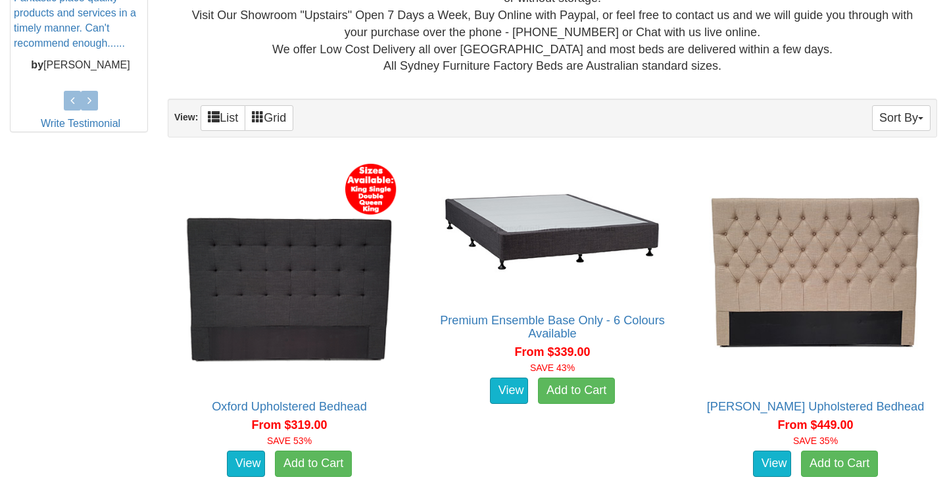
scroll to position [645, 0]
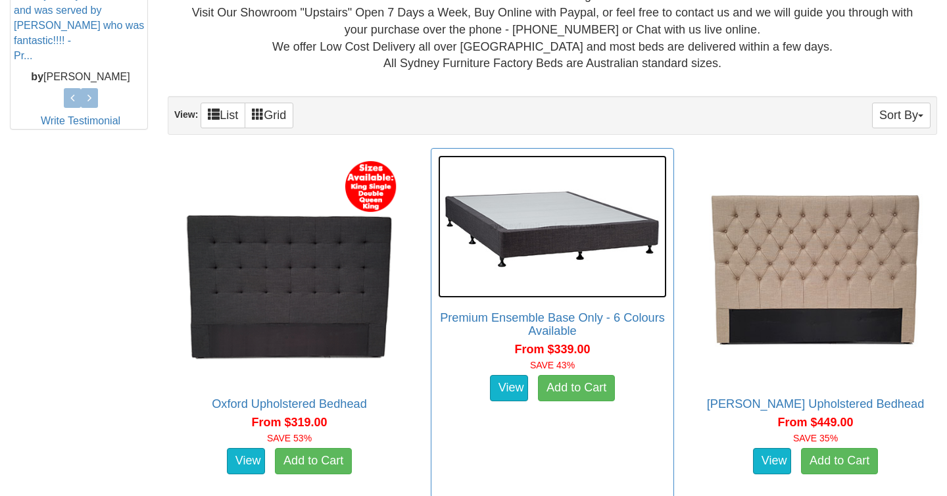
click at [563, 238] on img at bounding box center [552, 226] width 229 height 143
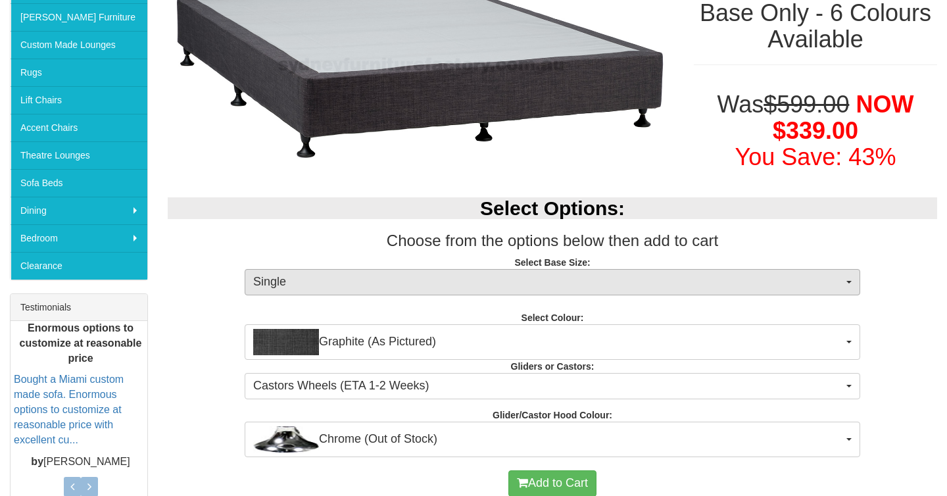
scroll to position [252, 0]
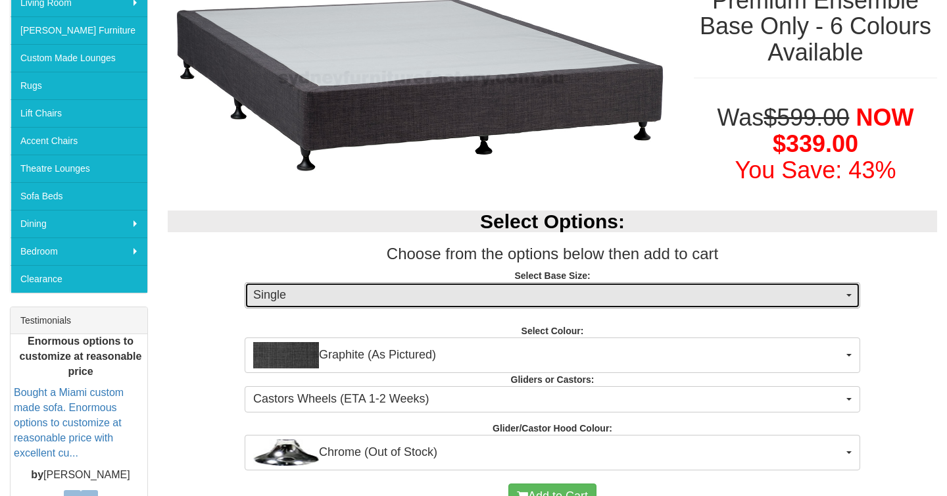
click at [433, 294] on span "Single" at bounding box center [548, 295] width 590 height 17
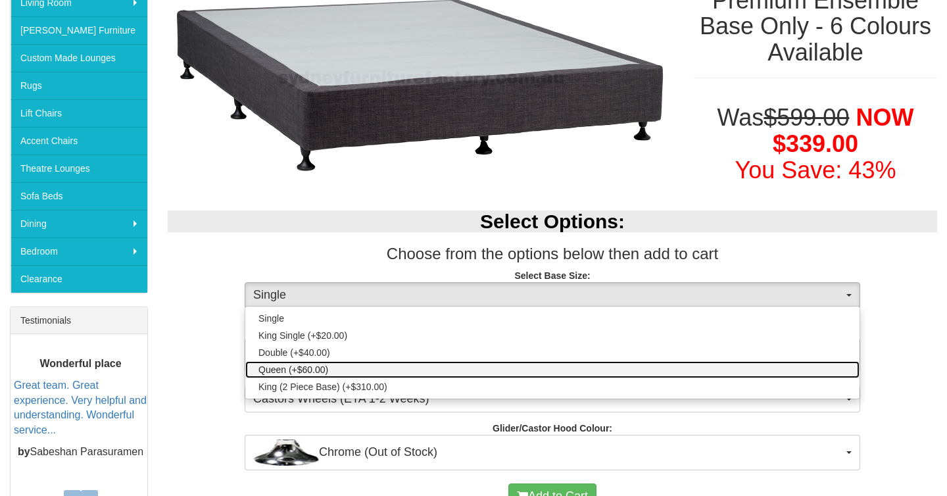
click at [322, 367] on span "Queen (+$60.00)" at bounding box center [293, 369] width 70 height 13
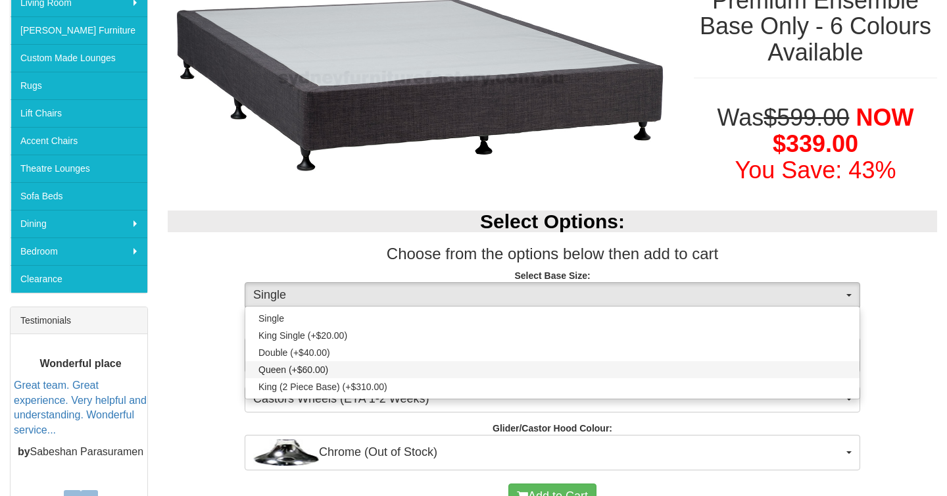
select select "1191"
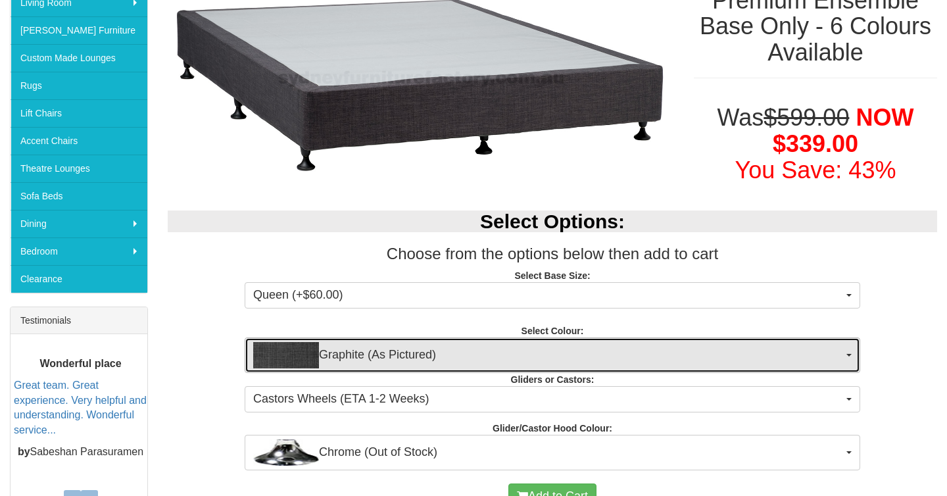
click at [376, 356] on span "Graphite (As Pictured)" at bounding box center [548, 355] width 590 height 26
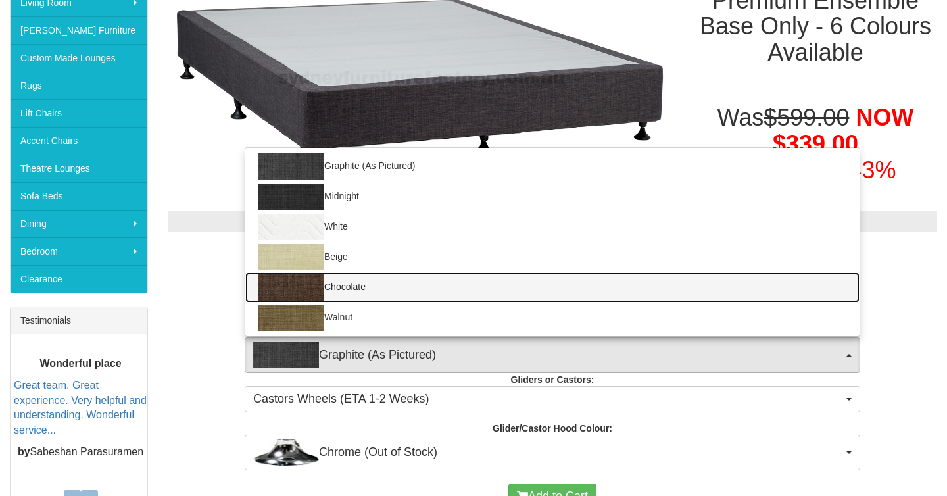
click at [320, 288] on img at bounding box center [291, 287] width 66 height 26
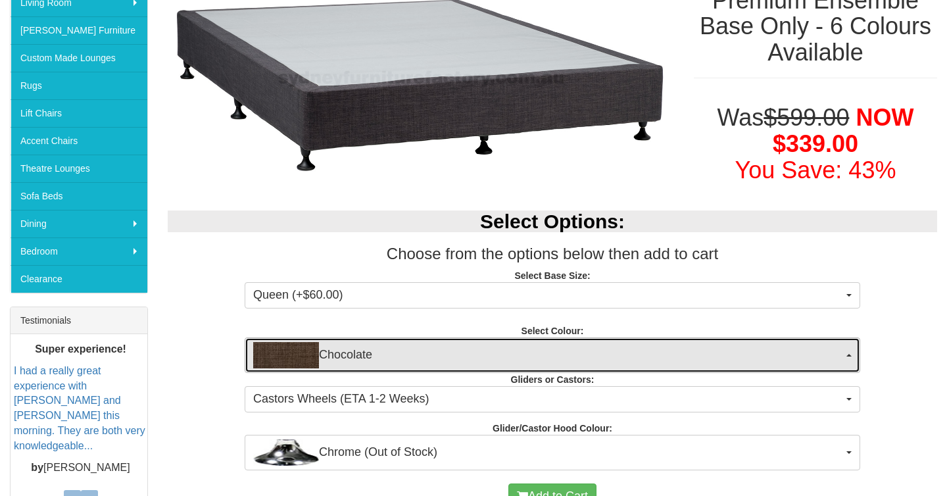
click at [424, 364] on span "Chocolate" at bounding box center [548, 355] width 590 height 26
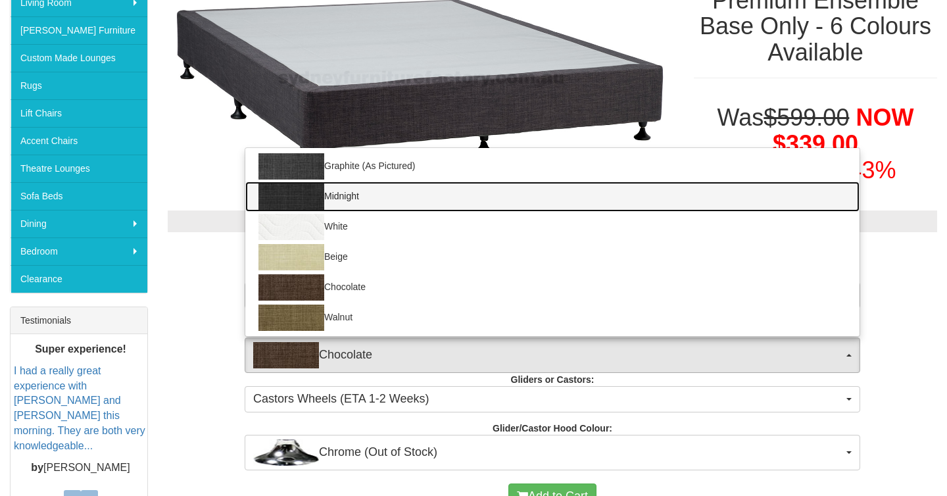
click at [306, 194] on img at bounding box center [291, 196] width 66 height 26
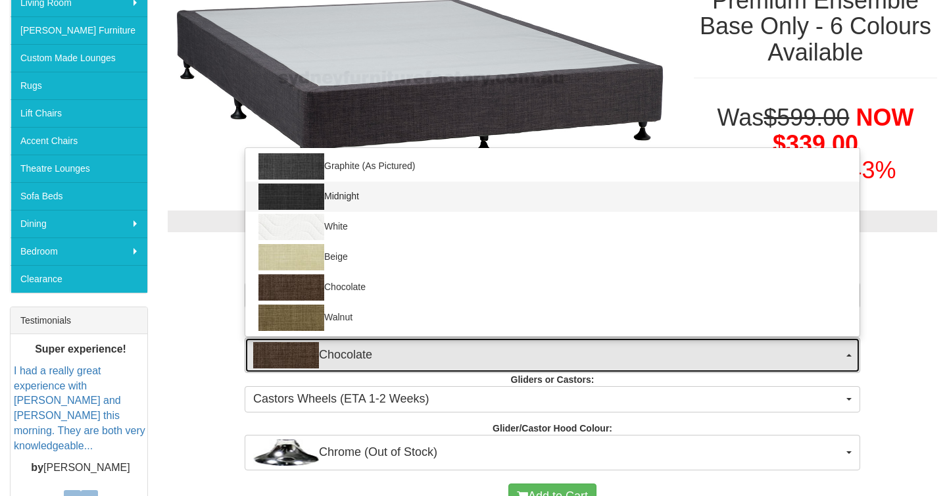
select select "1931"
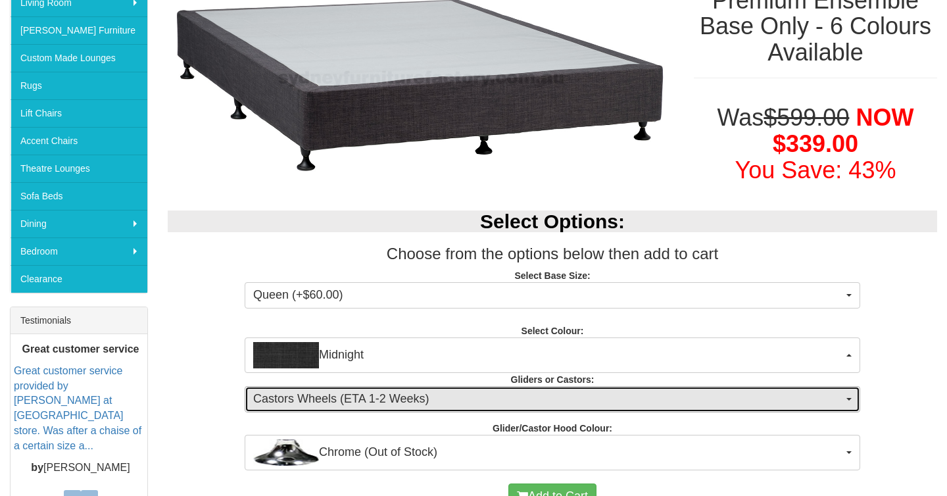
click at [472, 399] on span "Castors Wheels (ETA 1-2 Weeks)" at bounding box center [548, 399] width 590 height 17
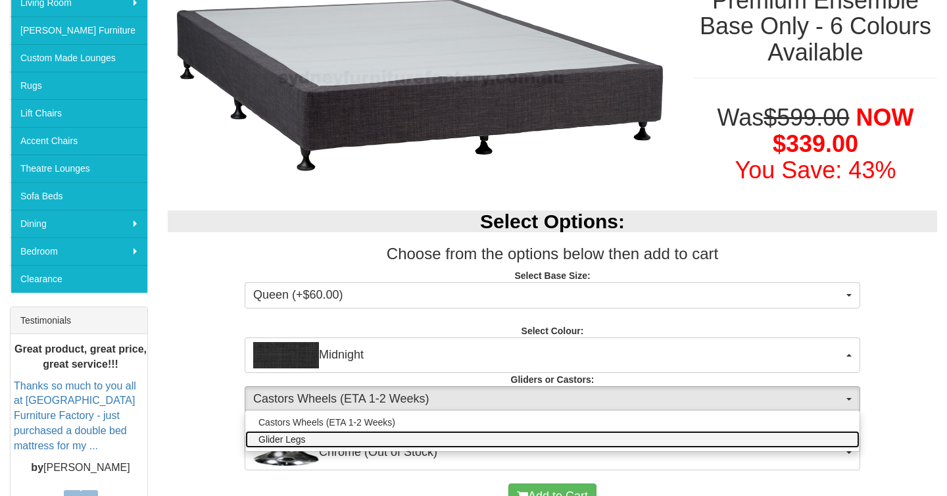
click at [311, 441] on link "Glider Legs" at bounding box center [552, 439] width 614 height 17
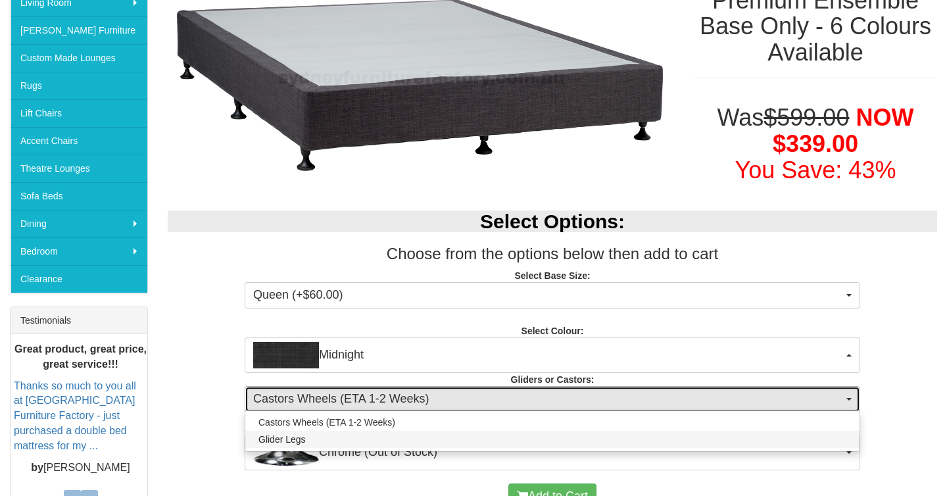
select select "1161"
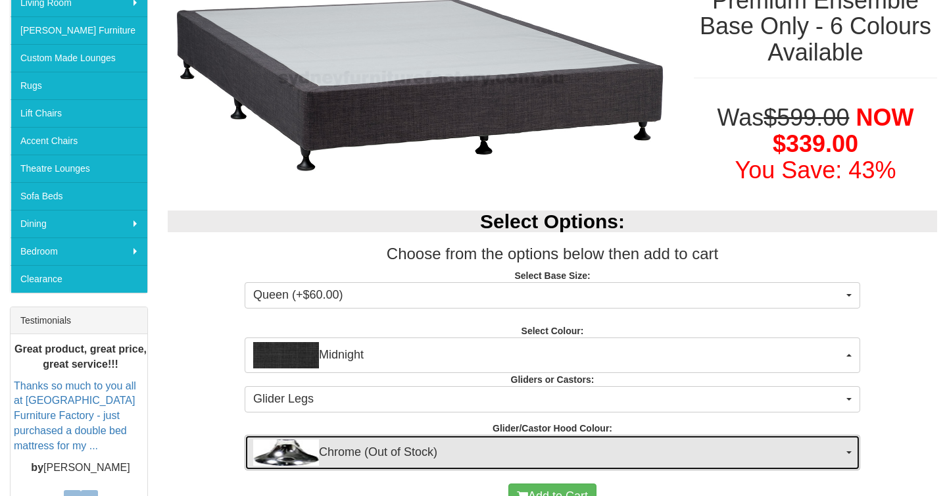
click at [291, 452] on img "button" at bounding box center [286, 452] width 66 height 26
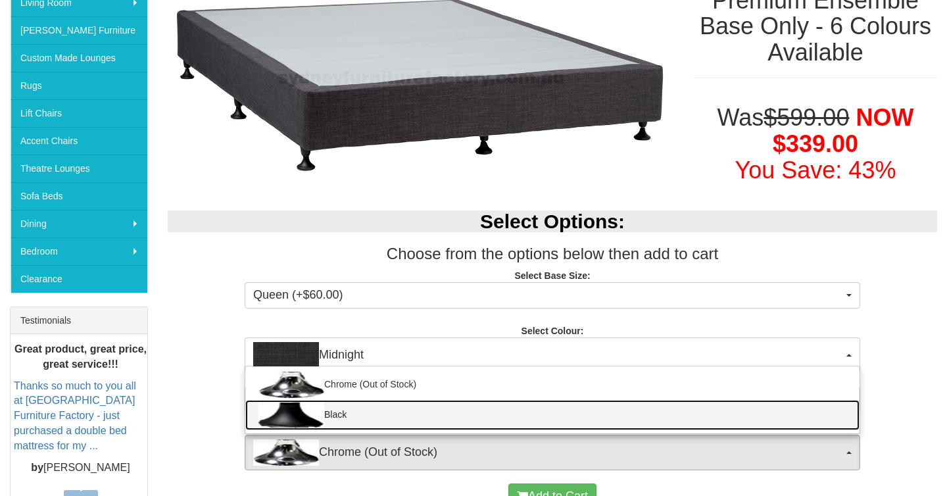
click at [297, 414] on img at bounding box center [291, 415] width 66 height 26
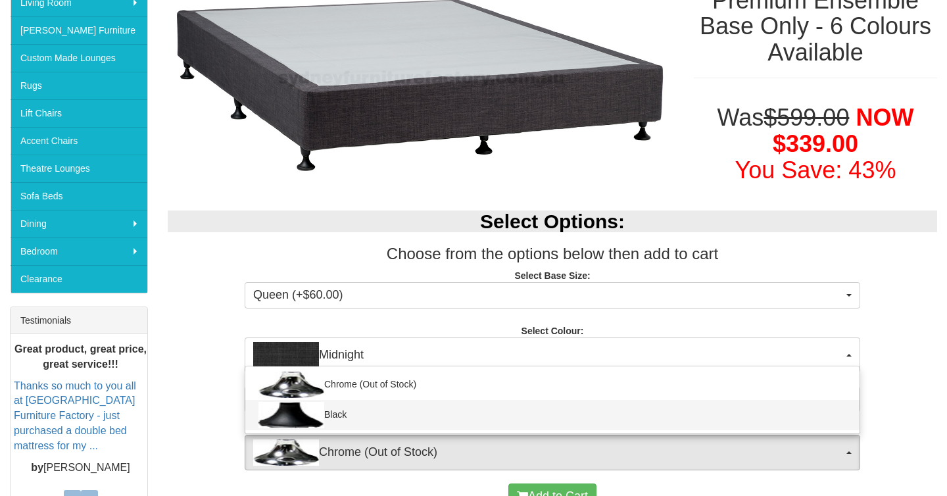
select select "1164"
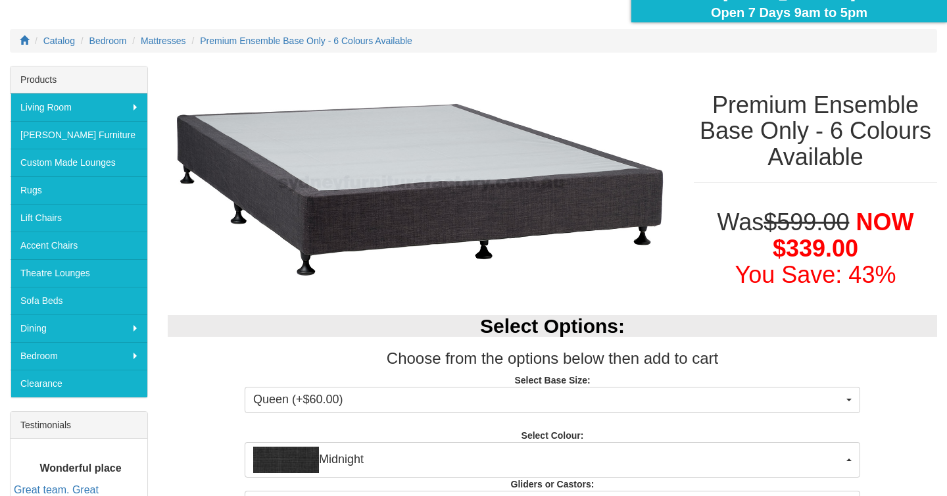
scroll to position [141, 0]
